Goal: Task Accomplishment & Management: Manage account settings

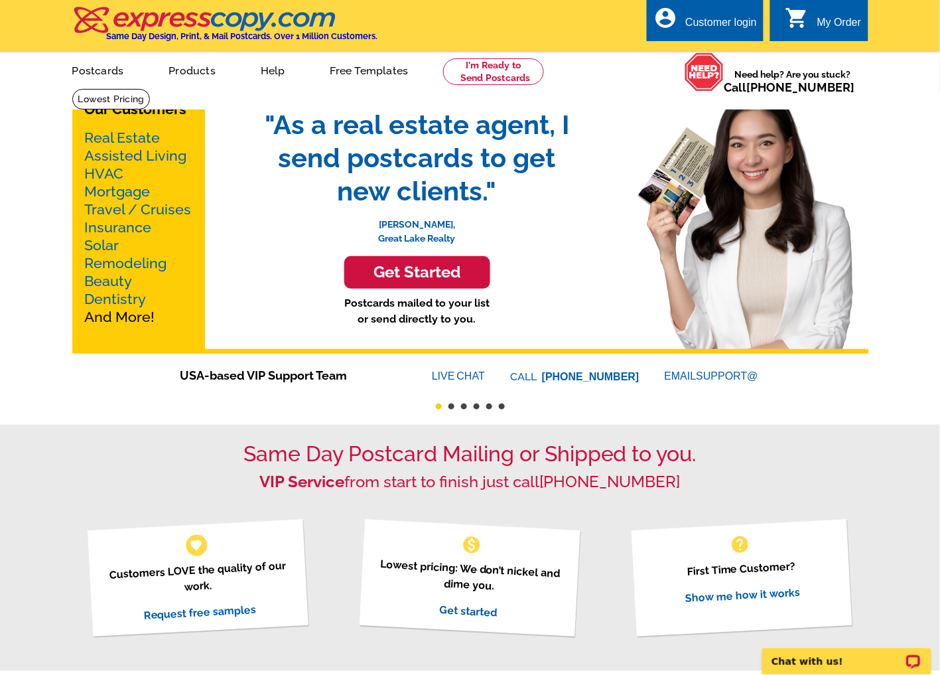
click at [702, 25] on div "Customer login" at bounding box center [721, 26] width 72 height 19
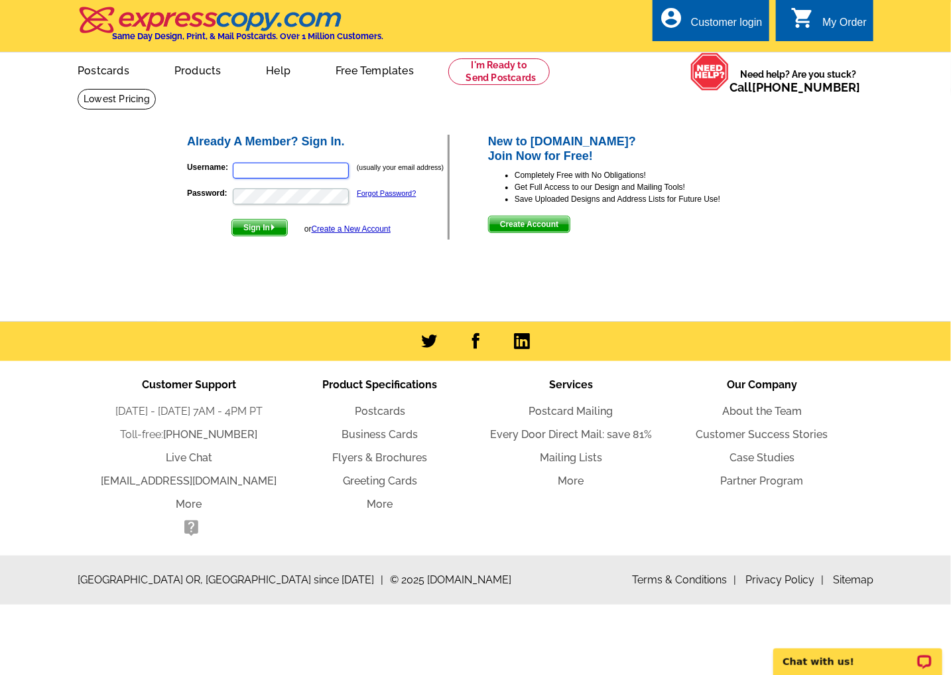
type input "[PERSON_NAME][EMAIL_ADDRESS][DOMAIN_NAME]"
click at [255, 224] on span "Sign In" at bounding box center [259, 228] width 55 height 16
